Goal: Find specific page/section: Locate item on page

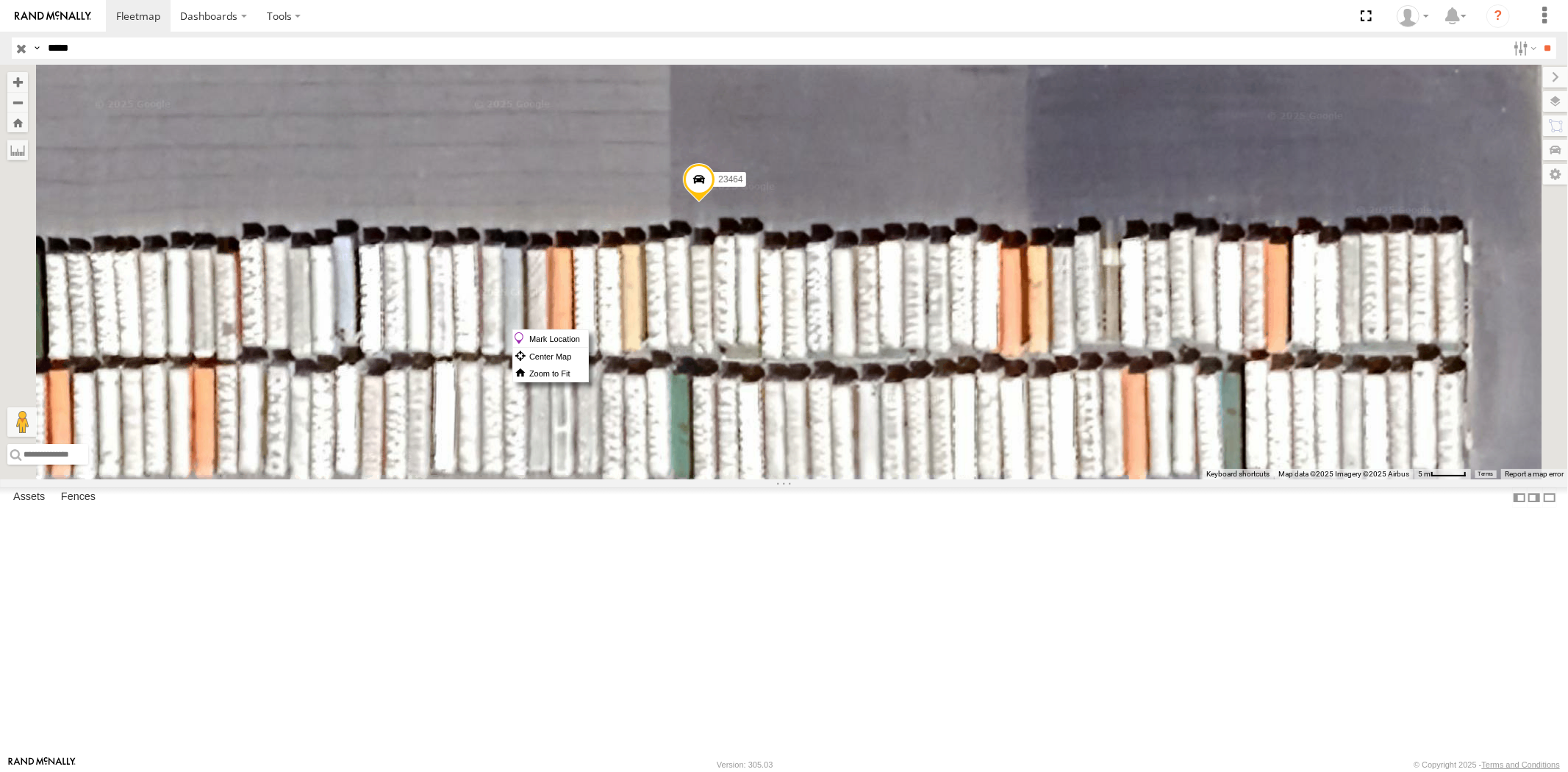
drag, startPoint x: 880, startPoint y: 329, endPoint x: 877, endPoint y: 320, distance: 9.5
click at [716, 203] on span at bounding box center [699, 183] width 33 height 39
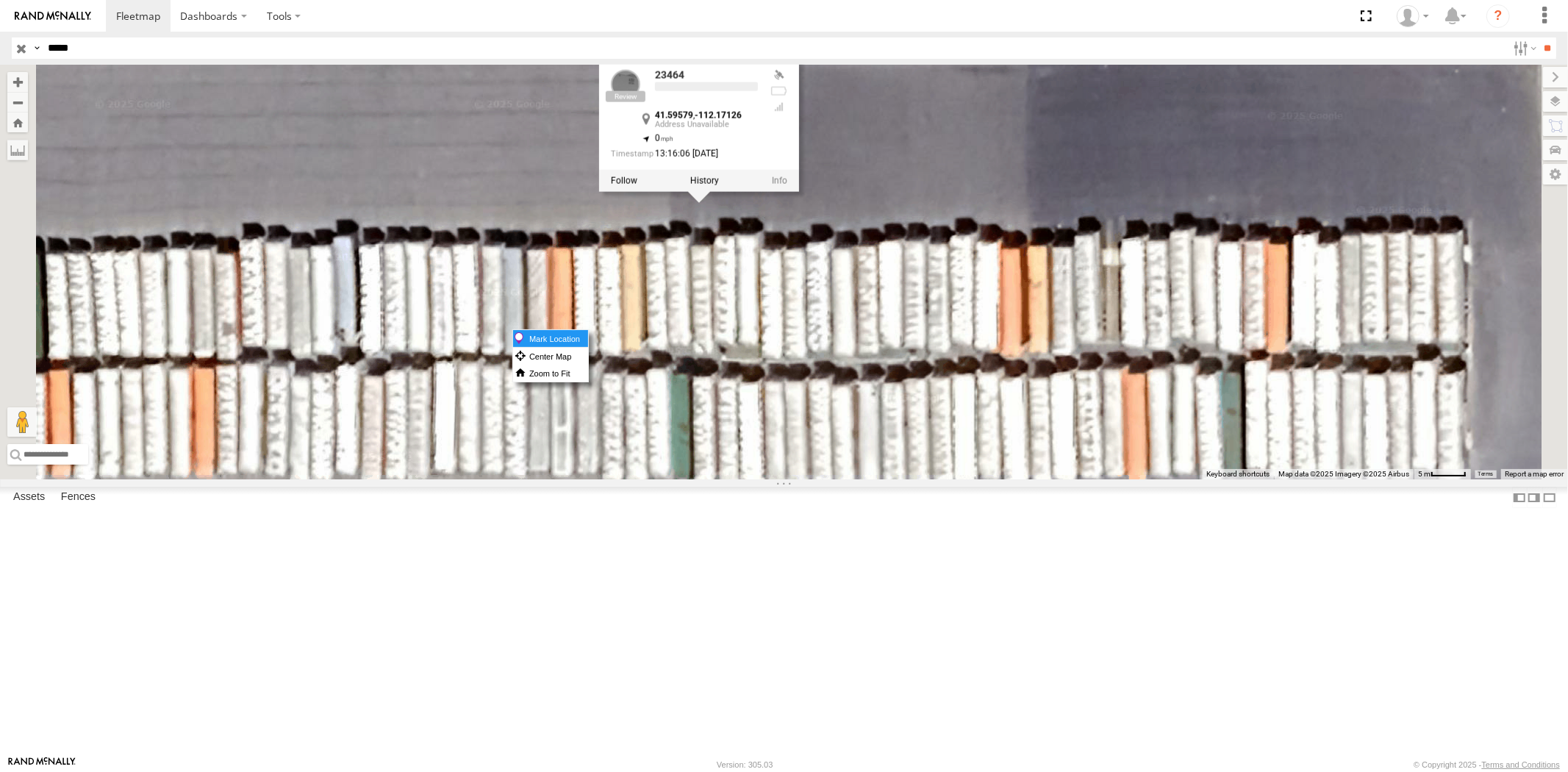
click at [588, 336] on label "Mark Location" at bounding box center [550, 338] width 75 height 17
click at [938, 462] on div "23464 23464 NEW 23464 4G 23464 All Assets 41.59579 , -112.17126 0 13:16:06 [DAT…" at bounding box center [784, 272] width 1568 height 415
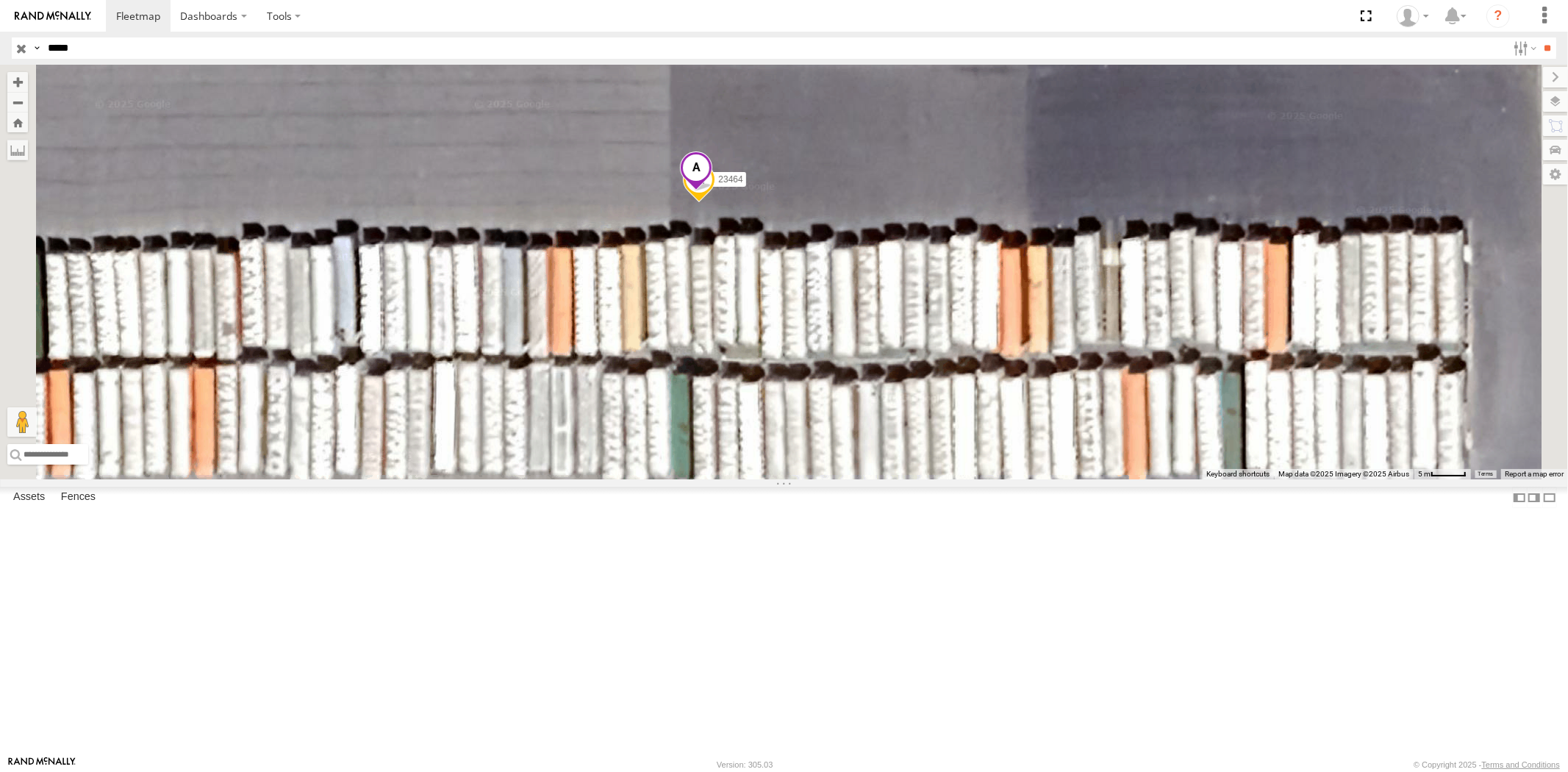
click at [712, 192] on span at bounding box center [696, 171] width 33 height 39
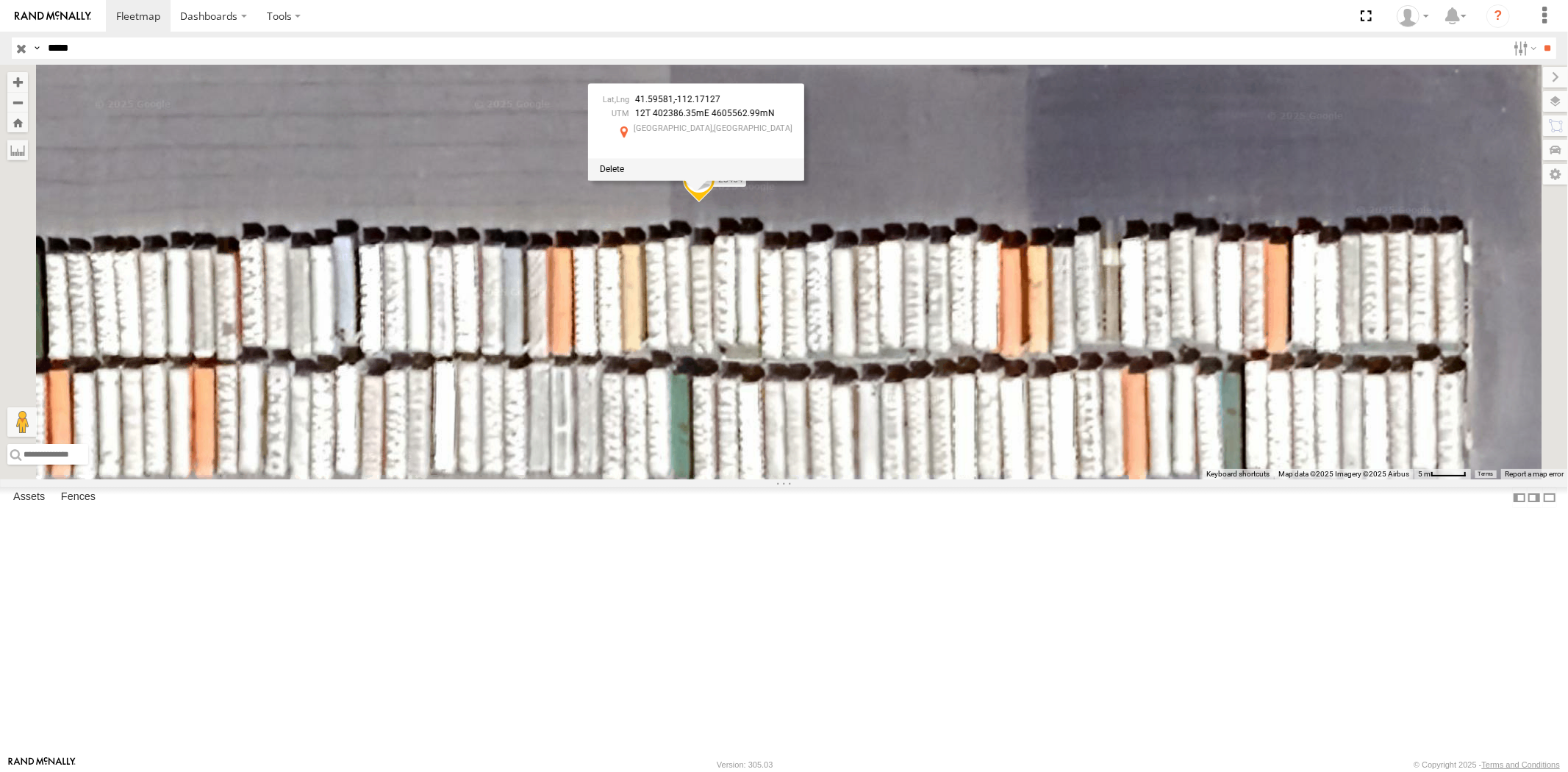
drag, startPoint x: 84, startPoint y: 52, endPoint x: 12, endPoint y: 44, distance: 72.4
click at [12, 44] on div "Search Query Asset ID Asset Label Registration Manufacturer Model VIN Job ID Dr…" at bounding box center [776, 48] width 1528 height 21
paste input "text"
type input "*****"
click at [1540, 37] on input "**" at bounding box center [1548, 48] width 17 height 21
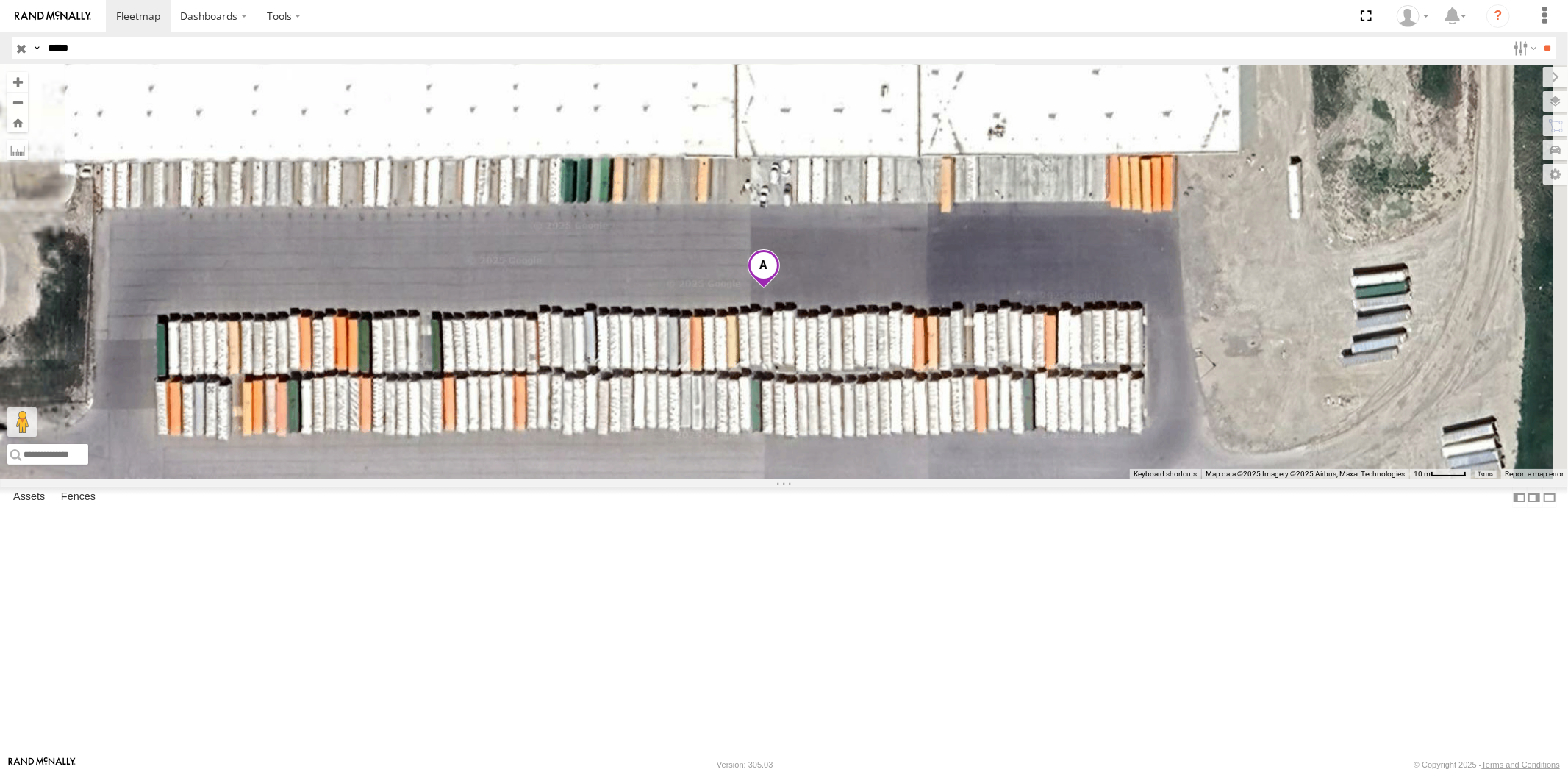
click at [779, 289] on span at bounding box center [763, 269] width 33 height 39
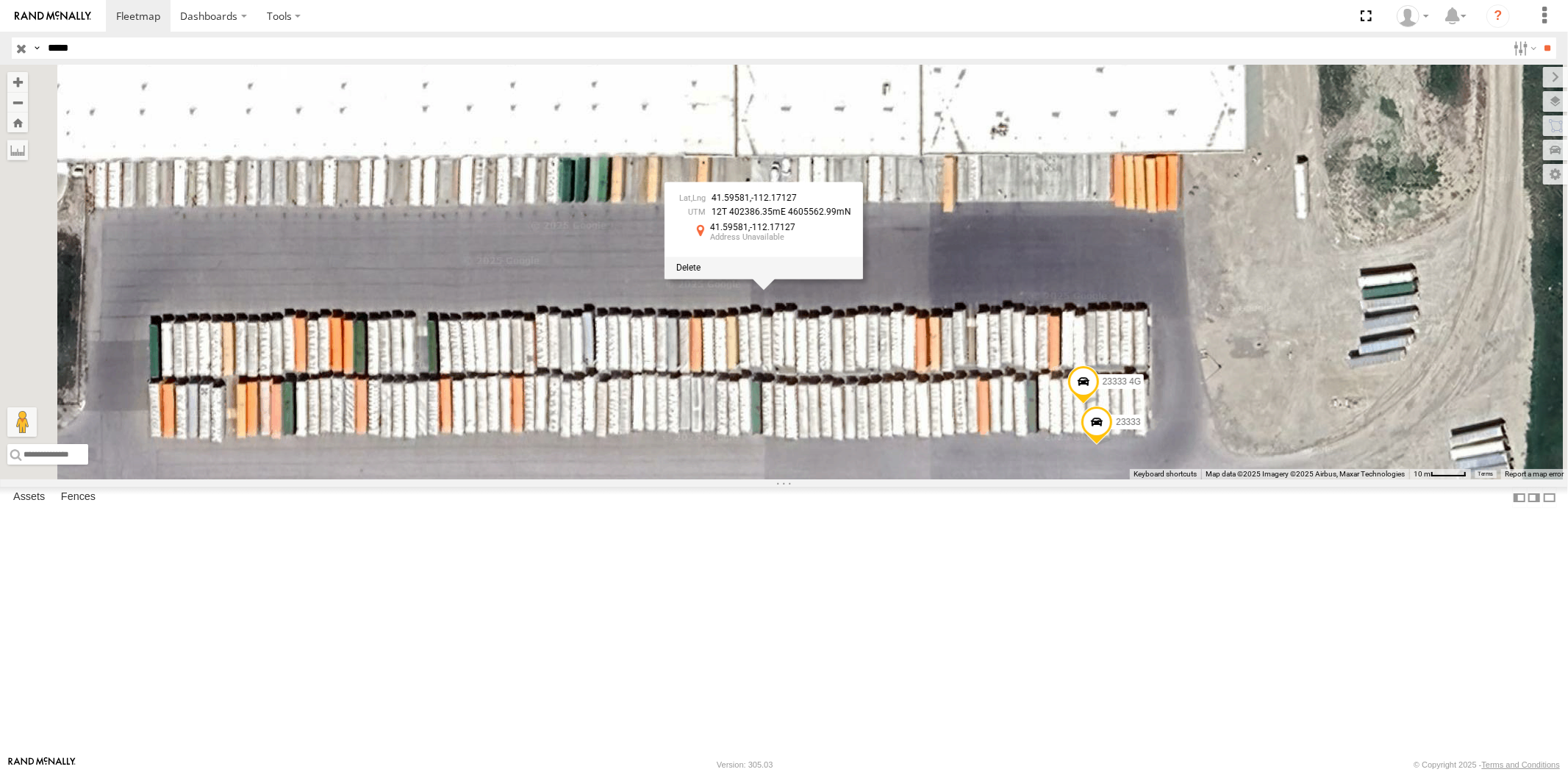
click at [863, 279] on div at bounding box center [763, 268] width 198 height 22
click at [701, 273] on span at bounding box center [689, 267] width 24 height 10
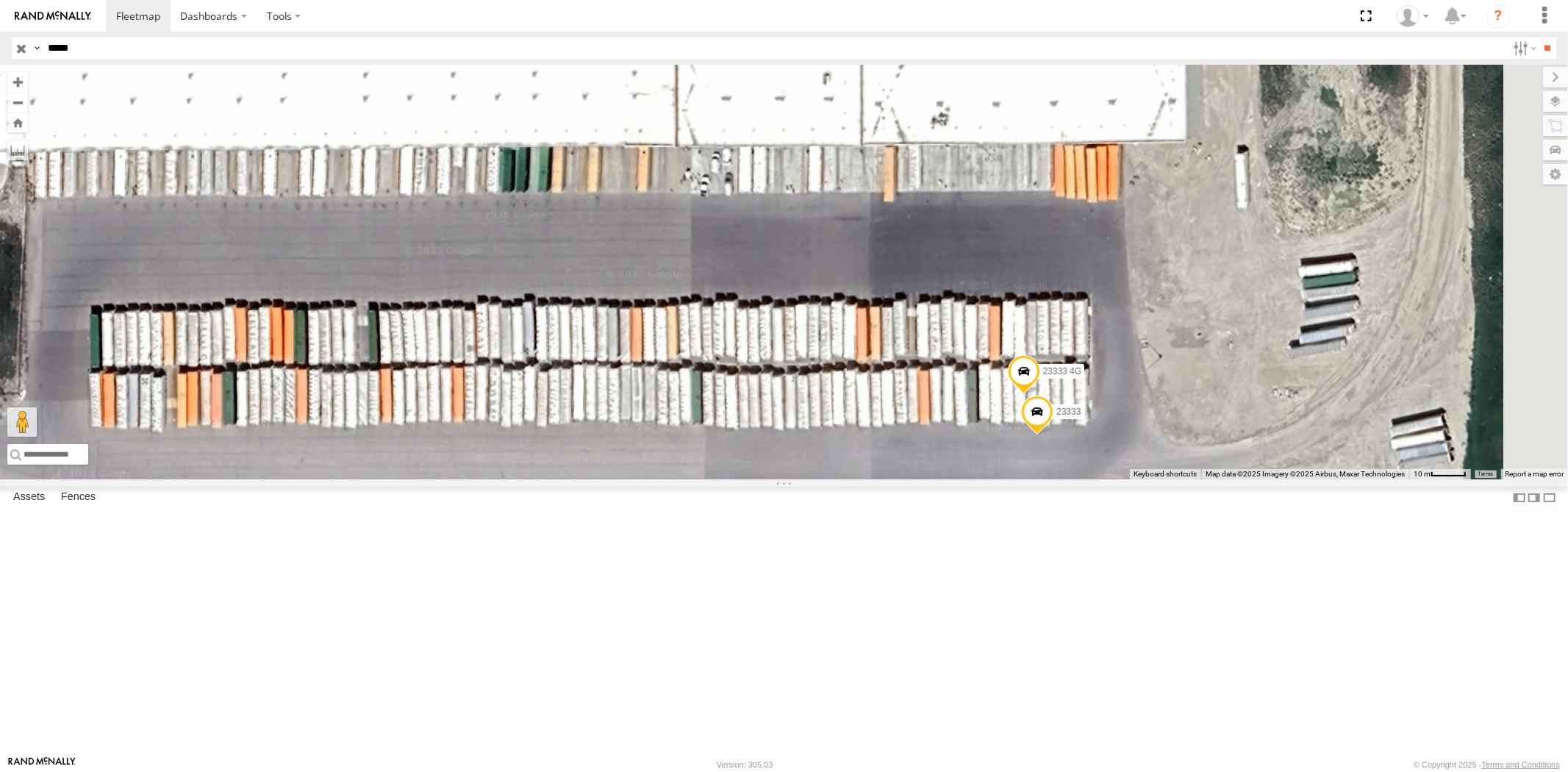
click at [1063, 465] on div "23333 4G 23333" at bounding box center [784, 272] width 1568 height 415
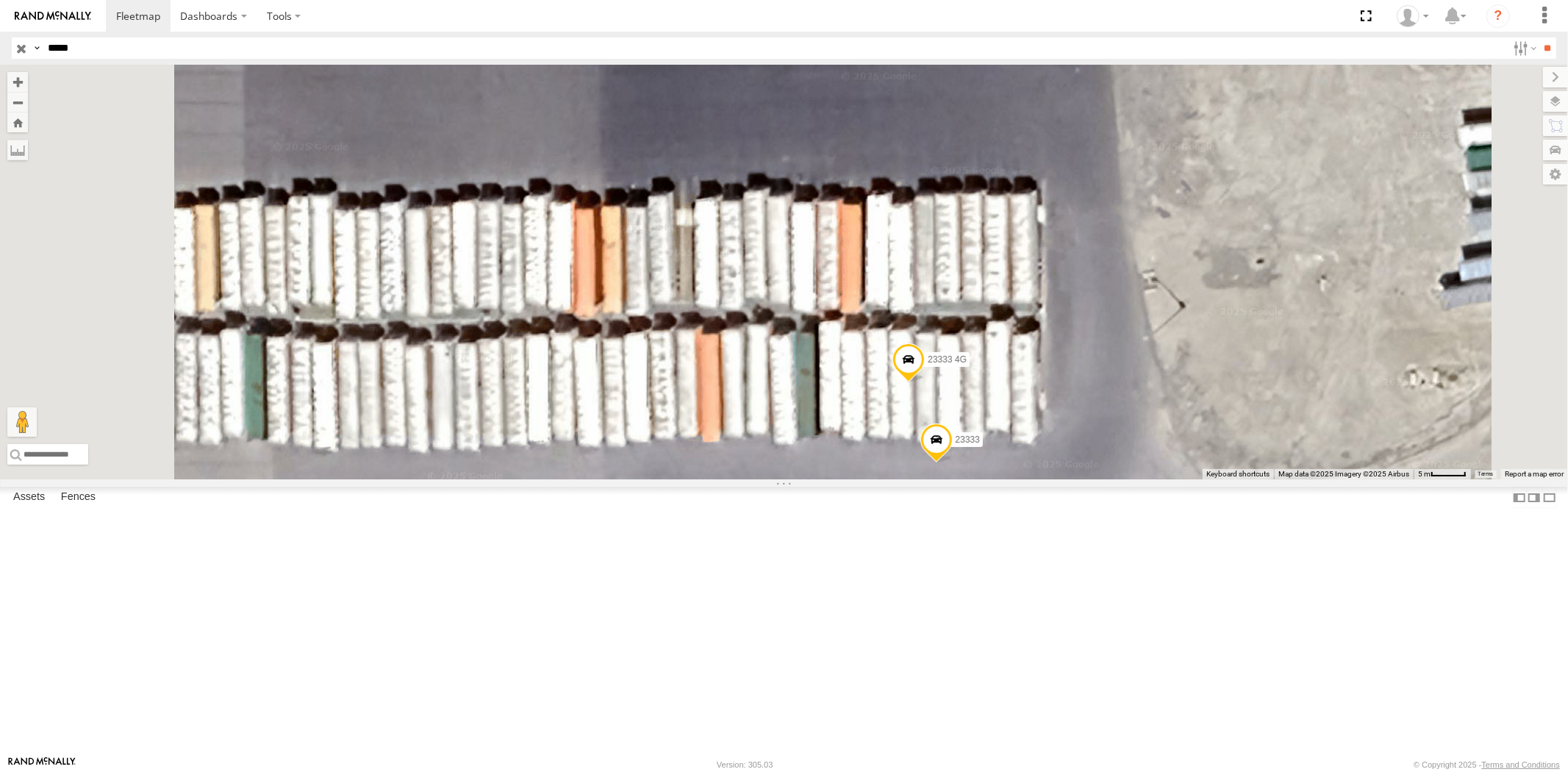
drag, startPoint x: 1090, startPoint y: 506, endPoint x: 1103, endPoint y: 513, distance: 14.8
click at [798, 513] on label "Mark Location" at bounding box center [760, 514] width 75 height 17
click at [922, 367] on span at bounding box center [905, 347] width 33 height 39
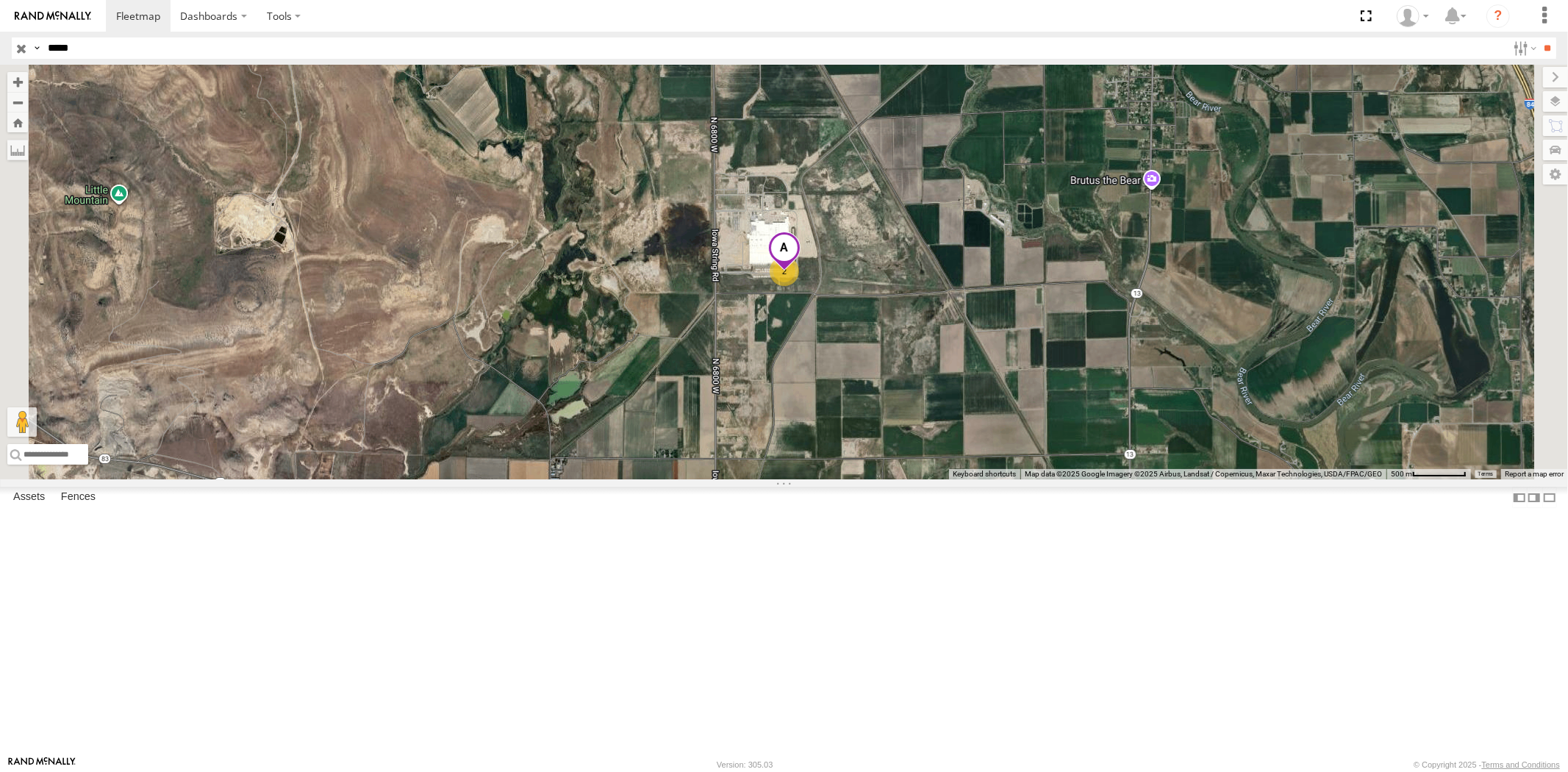
drag, startPoint x: 18, startPoint y: 50, endPoint x: 68, endPoint y: 64, distance: 51.9
click at [17, 50] on input "button" at bounding box center [21, 48] width 19 height 21
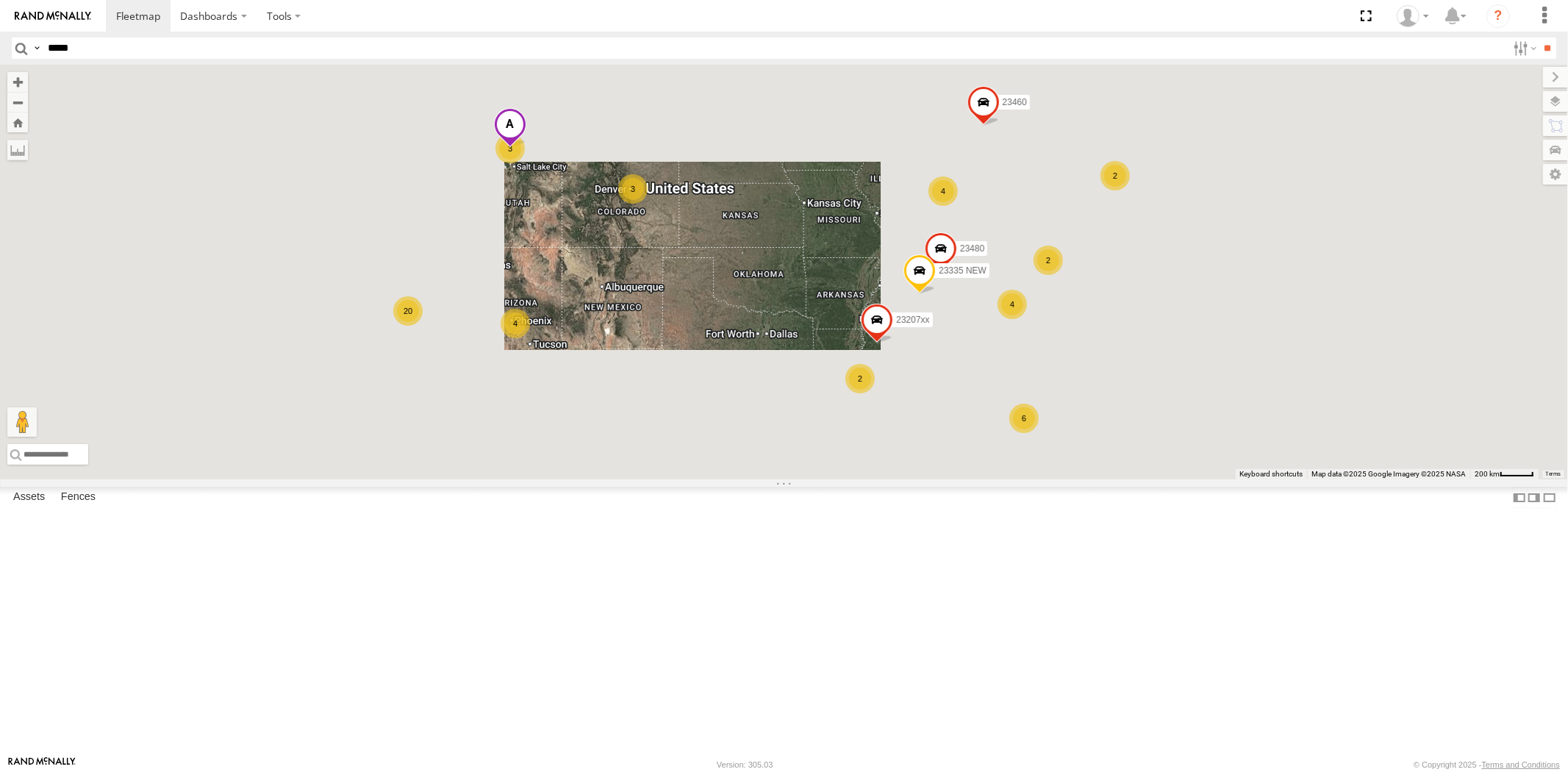
drag, startPoint x: 1051, startPoint y: 394, endPoint x: 898, endPoint y: 381, distance: 153.6
click at [902, 380] on div "6 3 20 4 4 2 4 23207xx 2 23335 NEW 23460 23480 2 3" at bounding box center [784, 272] width 1568 height 415
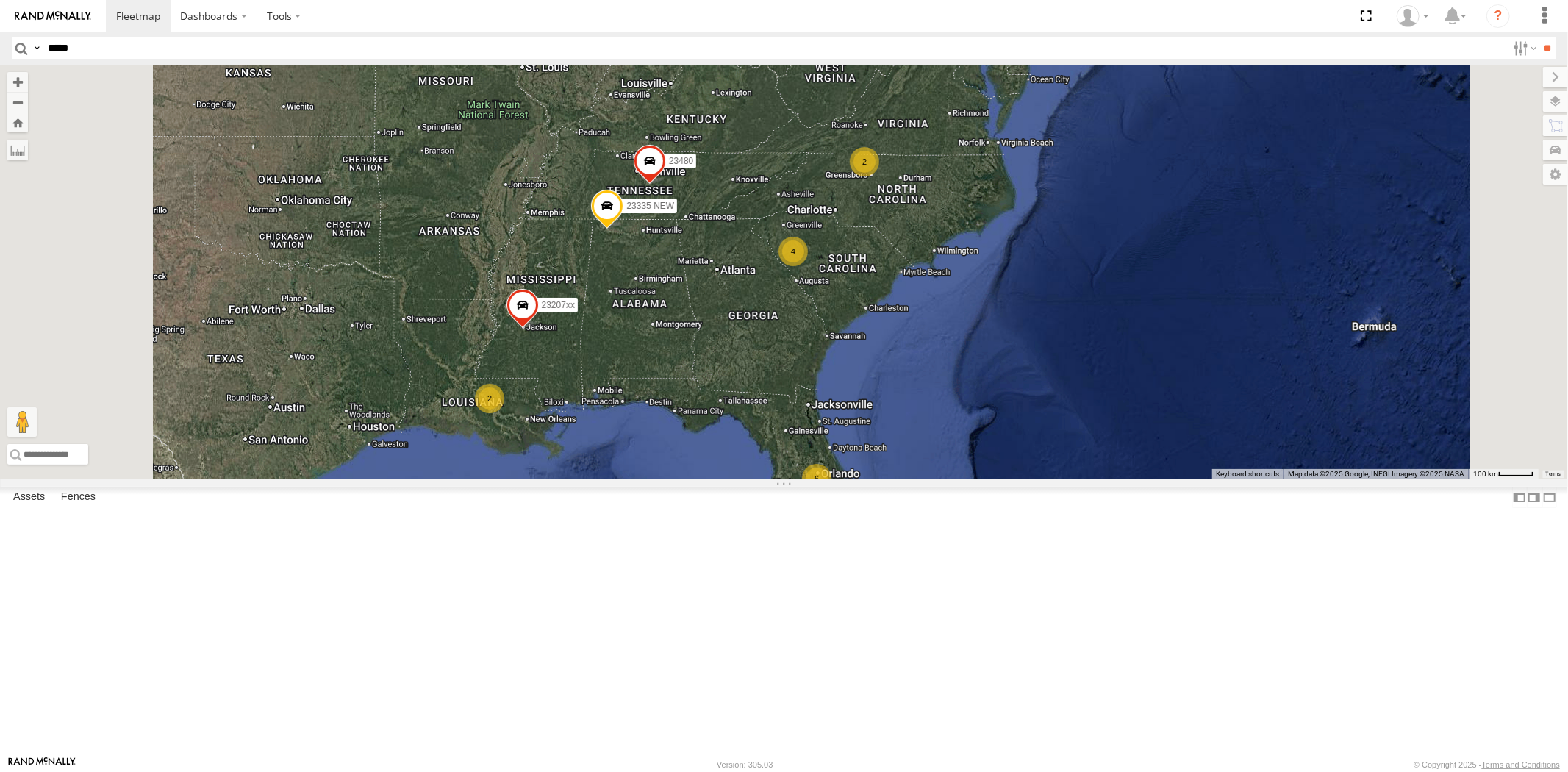
click at [971, 409] on div "23207xx 23335 NEW 23460 23480 6 4 23207 NEW 4 2 23467 4G 2" at bounding box center [784, 272] width 1568 height 415
